Goal: Transaction & Acquisition: Purchase product/service

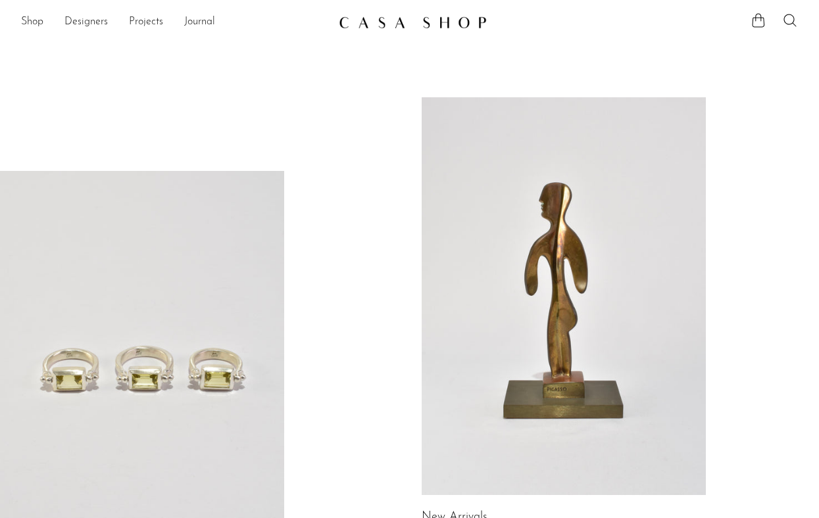
click at [39, 23] on link "Shop" at bounding box center [32, 22] width 22 height 17
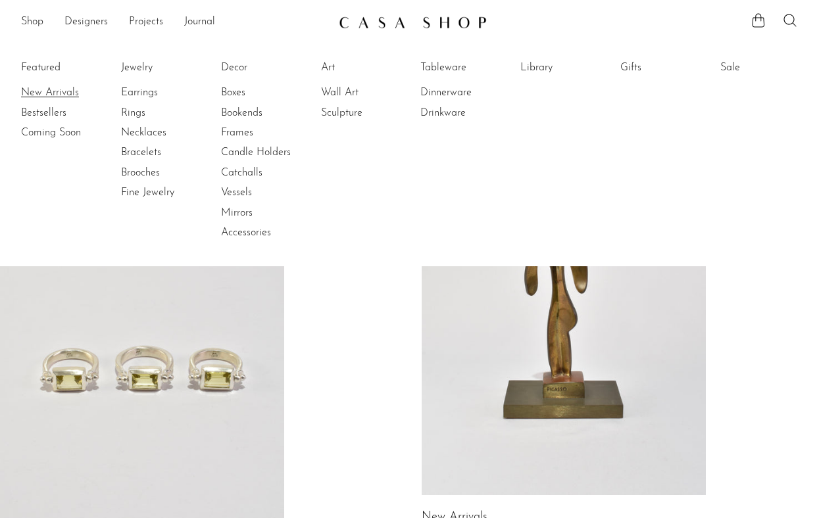
click at [56, 94] on link "New Arrivals" at bounding box center [70, 92] width 99 height 14
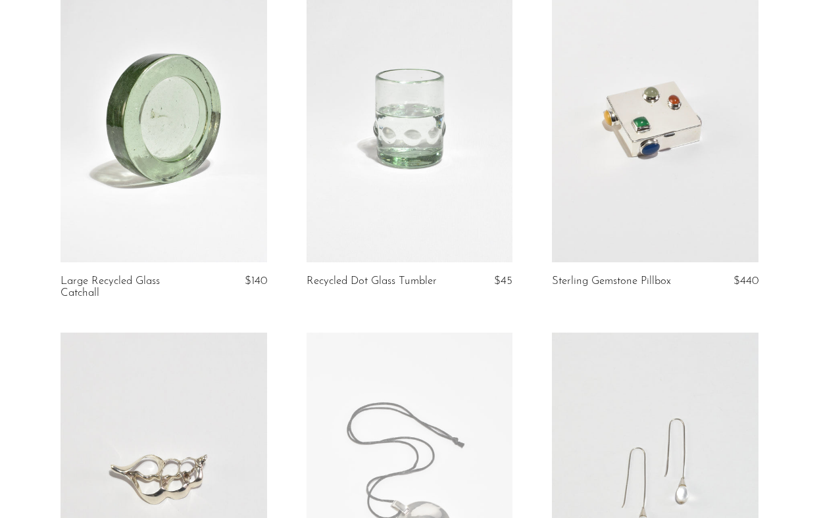
scroll to position [148, 0]
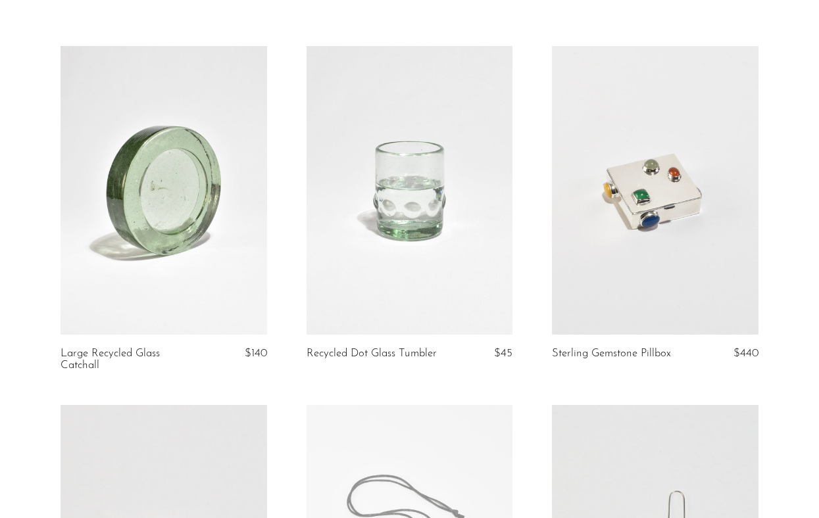
scroll to position [0, 0]
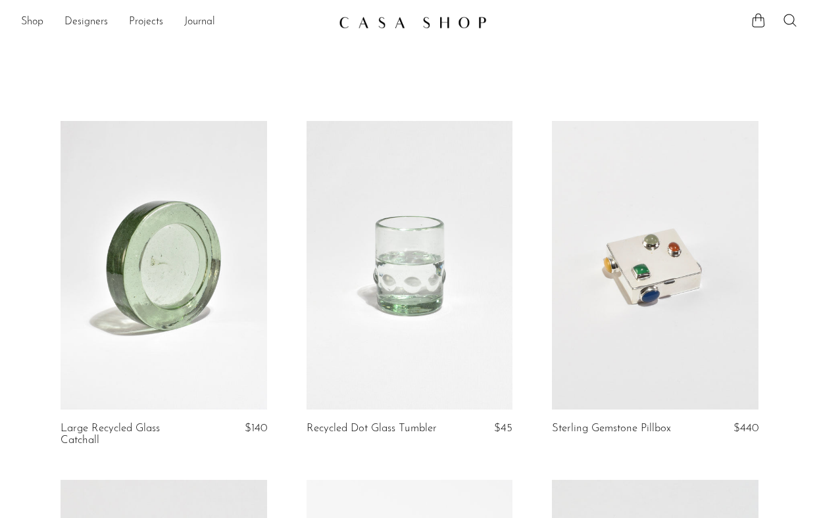
click at [44, 16] on ul "Shop Featured New Arrivals Bestsellers Coming Soon Jewelry Jewelry All Earrings…" at bounding box center [174, 22] width 307 height 22
click at [42, 18] on link "Shop" at bounding box center [32, 22] width 22 height 17
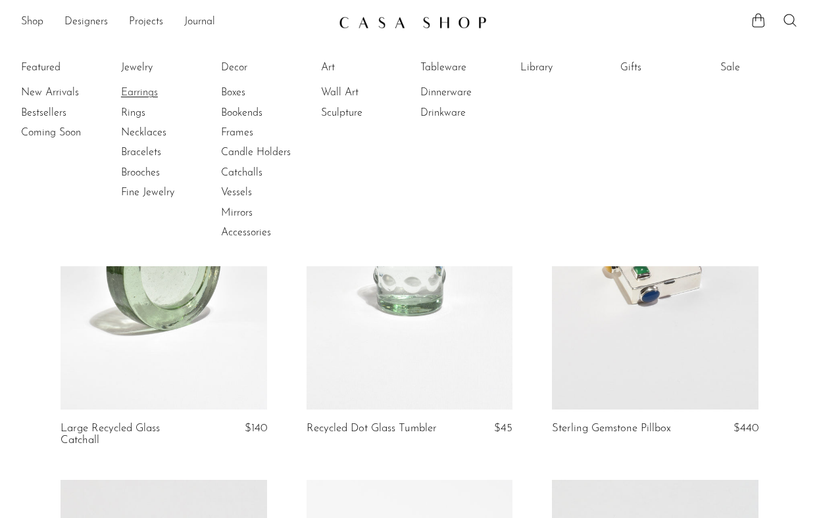
click at [144, 89] on link "Earrings" at bounding box center [170, 92] width 99 height 14
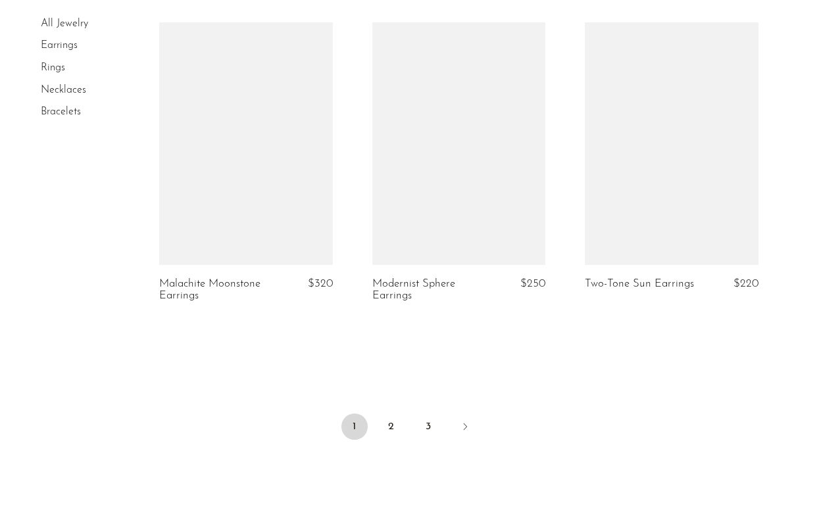
scroll to position [3658, 0]
